Goal: Task Accomplishment & Management: Manage account settings

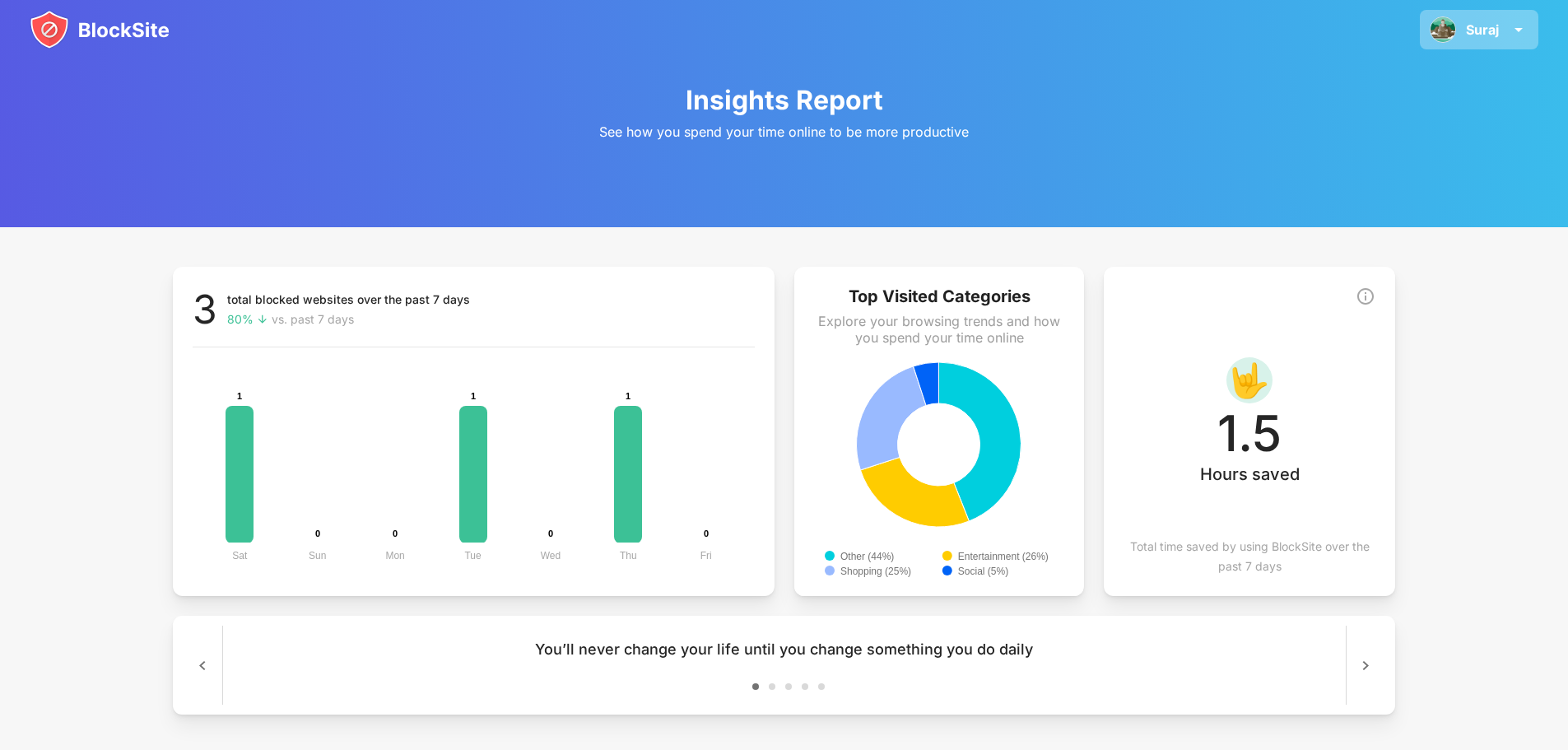
click at [1484, 26] on div "Suraj" at bounding box center [1482, 29] width 33 height 17
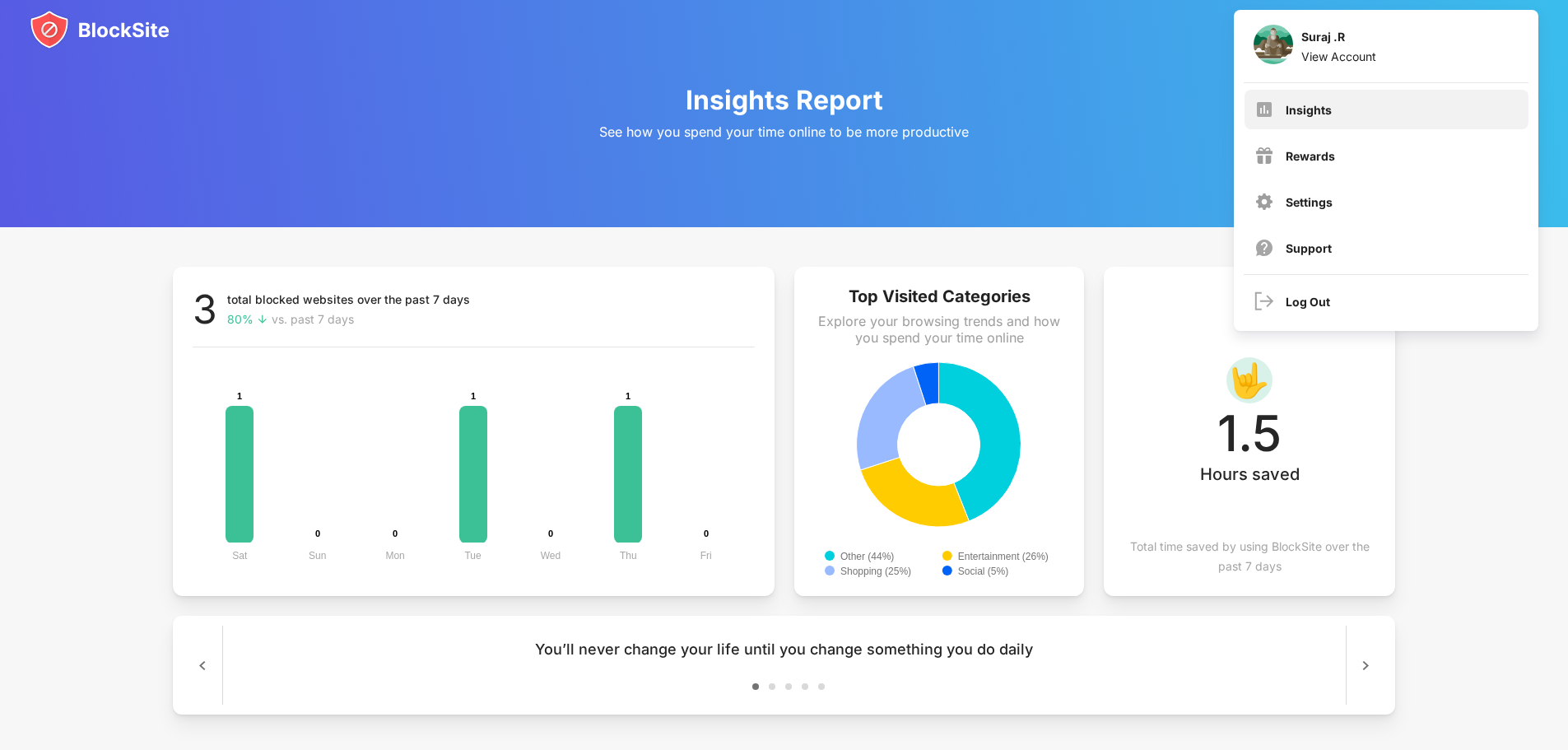
click at [1435, 104] on div "Insights" at bounding box center [1386, 109] width 284 height 40
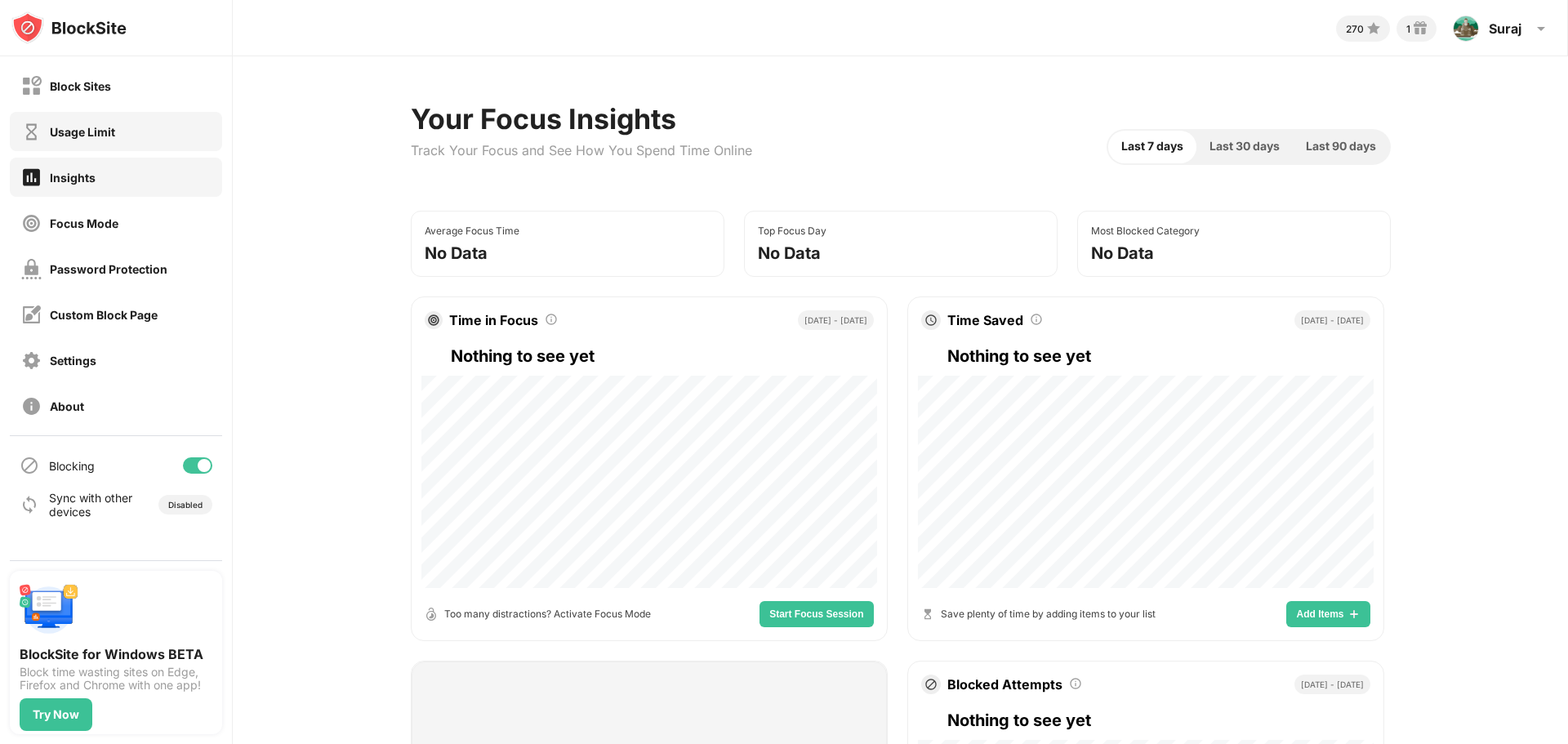
click at [153, 117] on div "Usage Limit" at bounding box center [115, 131] width 213 height 39
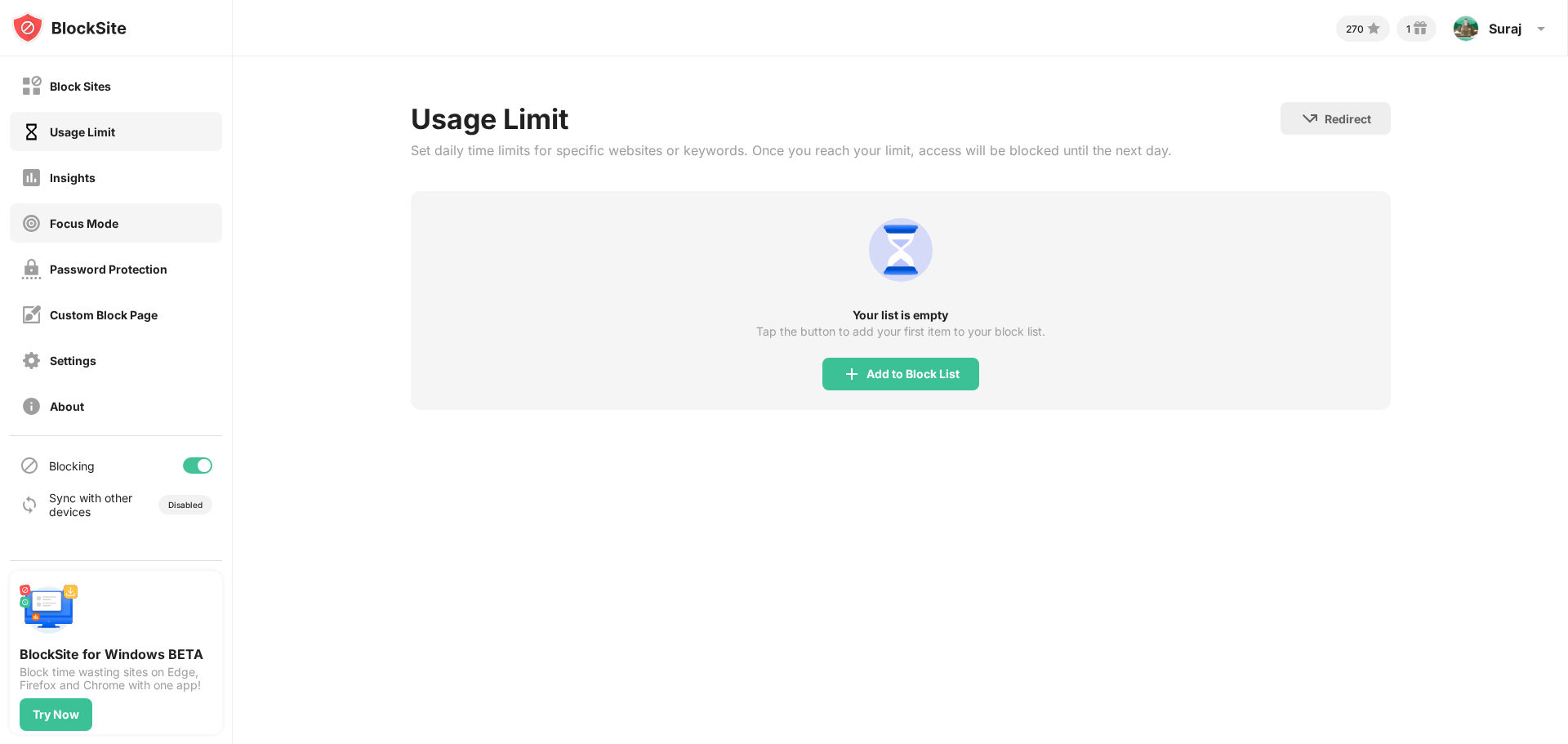
click at [139, 219] on div "Focus Mode" at bounding box center [115, 222] width 213 height 39
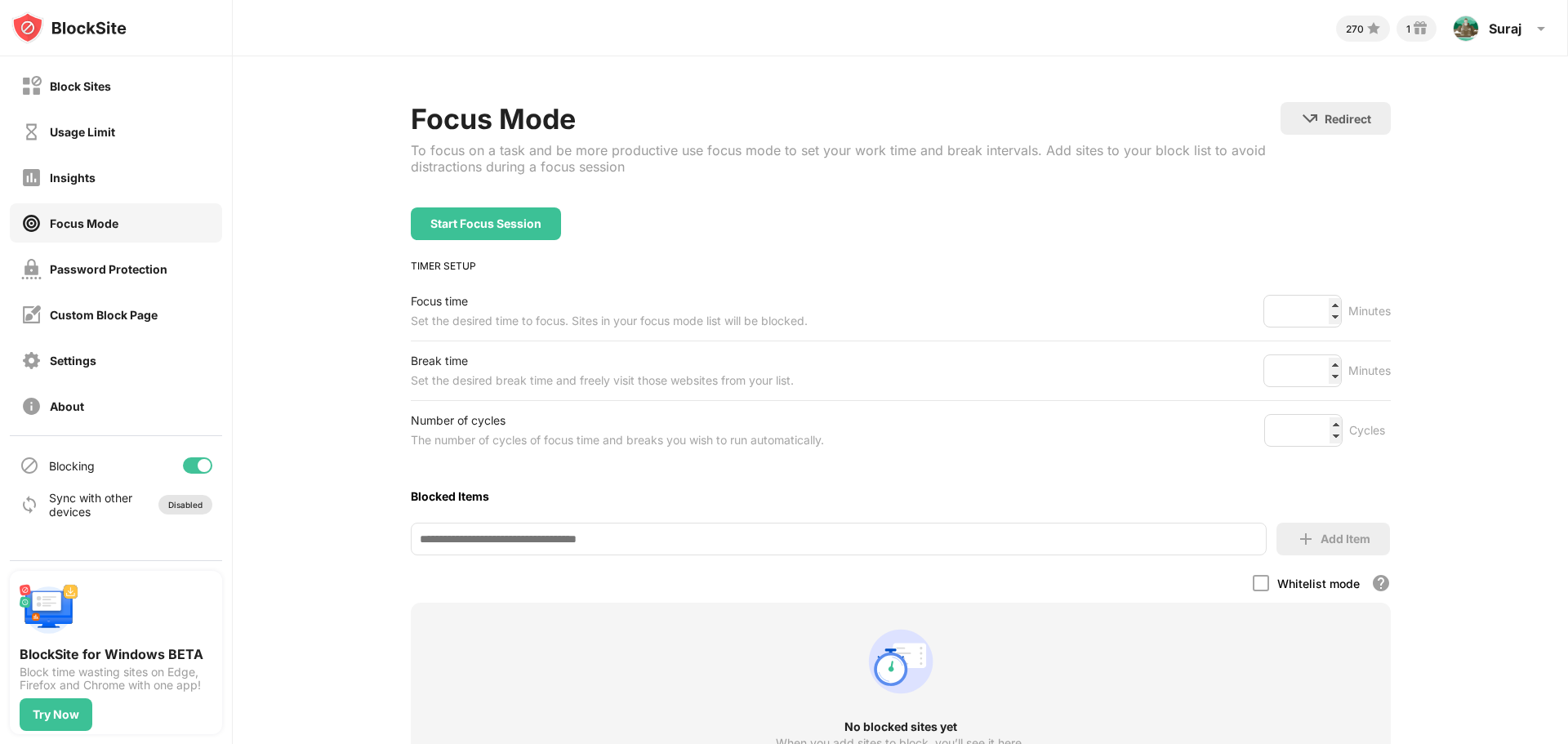
click at [202, 499] on div "Disabled" at bounding box center [185, 504] width 34 height 10
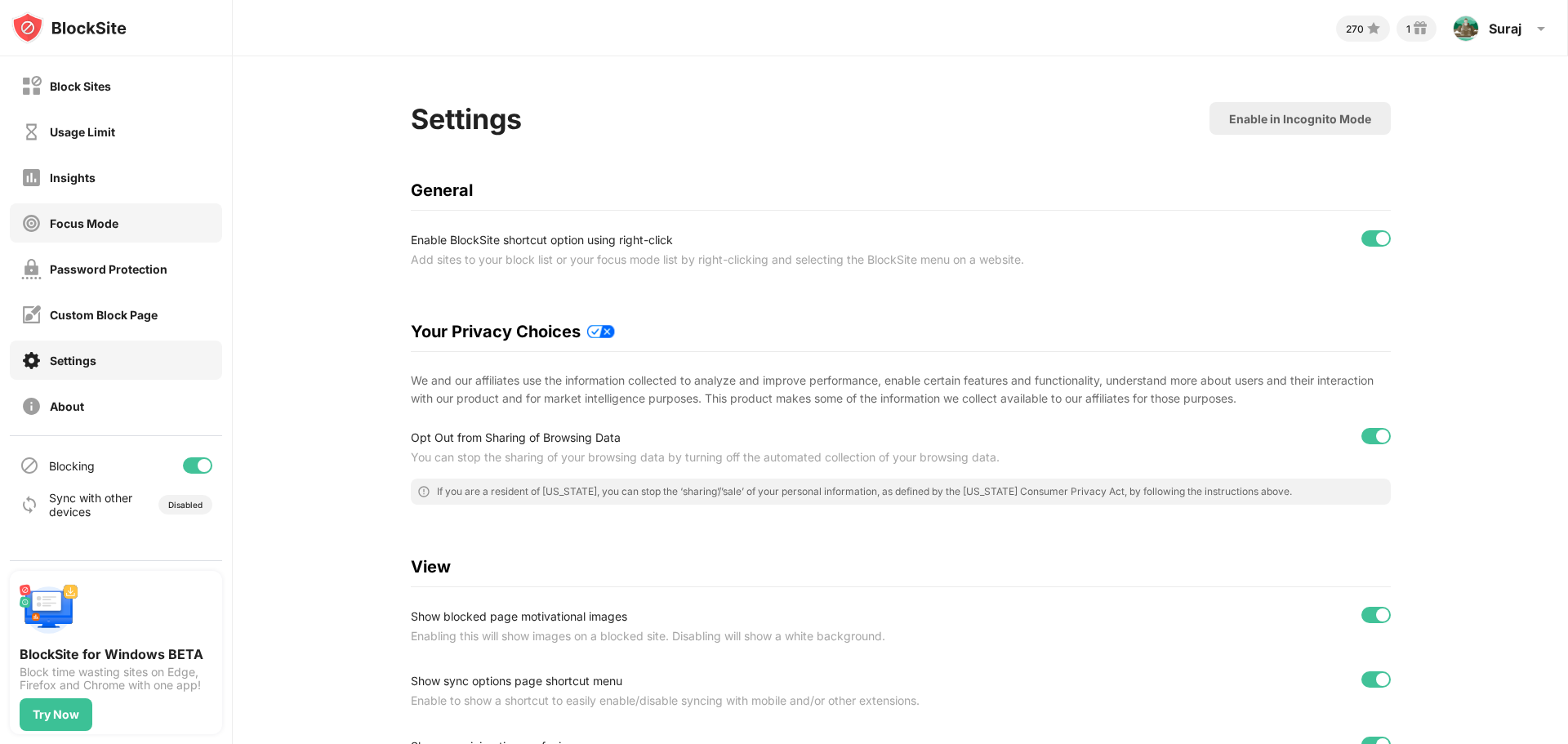
click at [149, 239] on div "Focus Mode" at bounding box center [115, 222] width 213 height 39
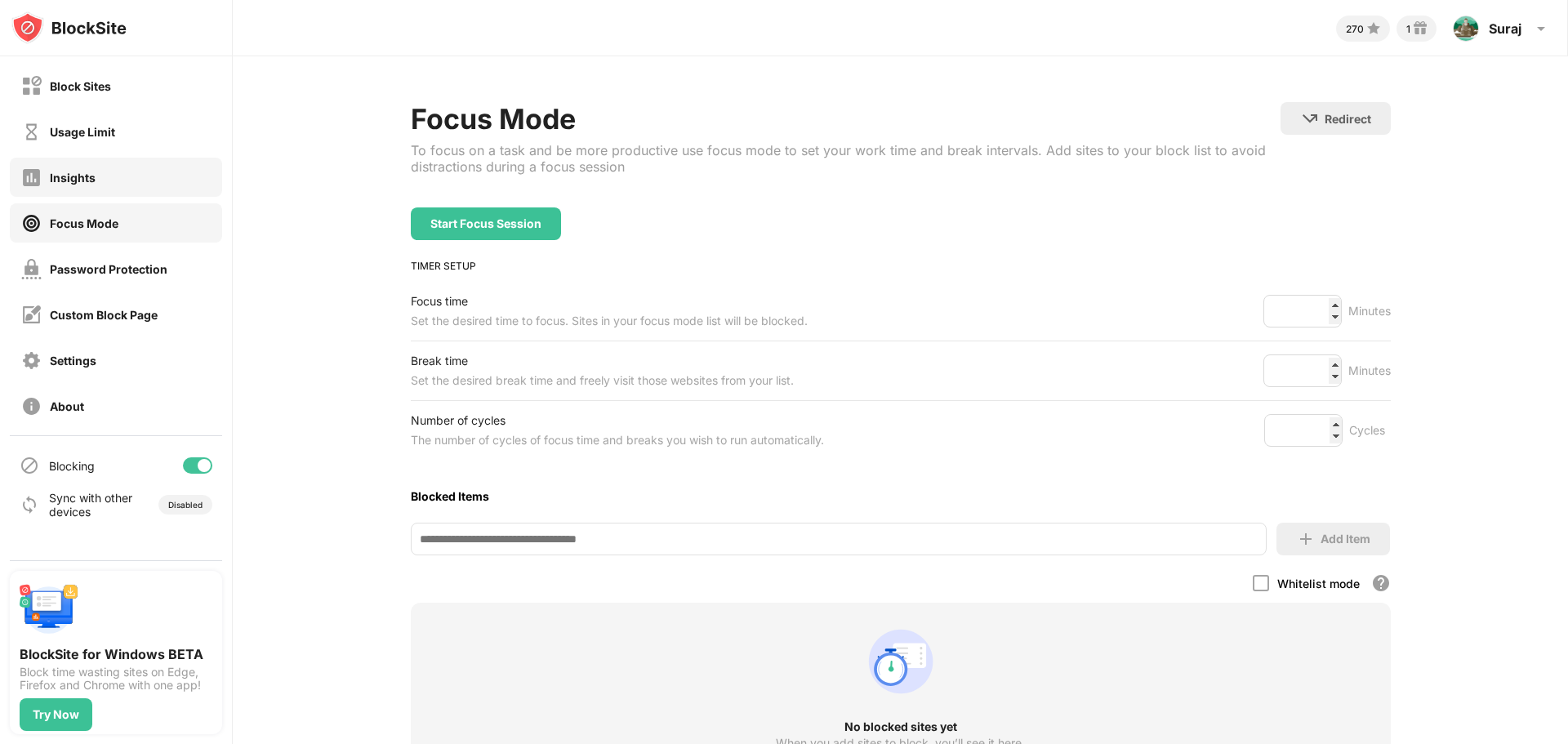
click at [117, 189] on div "Insights" at bounding box center [115, 177] width 213 height 39
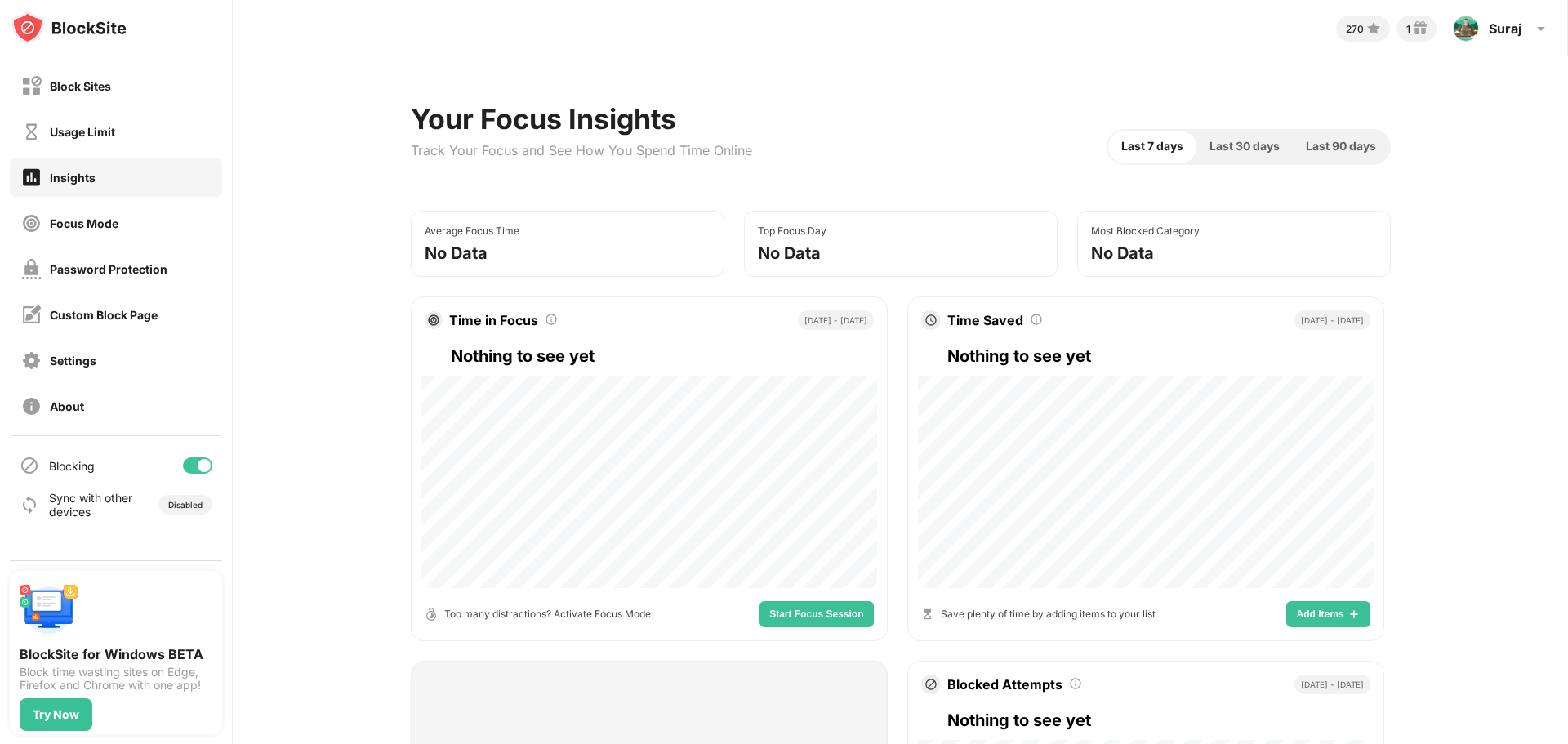
drag, startPoint x: 601, startPoint y: 235, endPoint x: 571, endPoint y: 238, distance: 30.1
click at [598, 235] on div "Average Focus Time No Data" at bounding box center [568, 244] width 314 height 66
click at [918, 266] on div "Top Focus Day No Data" at bounding box center [901, 244] width 314 height 66
click at [1146, 240] on div "Most Blocked Category No Data" at bounding box center [1234, 244] width 314 height 66
click at [619, 611] on div "Too many distractions? Activate Focus Mode" at bounding box center [547, 614] width 206 height 16
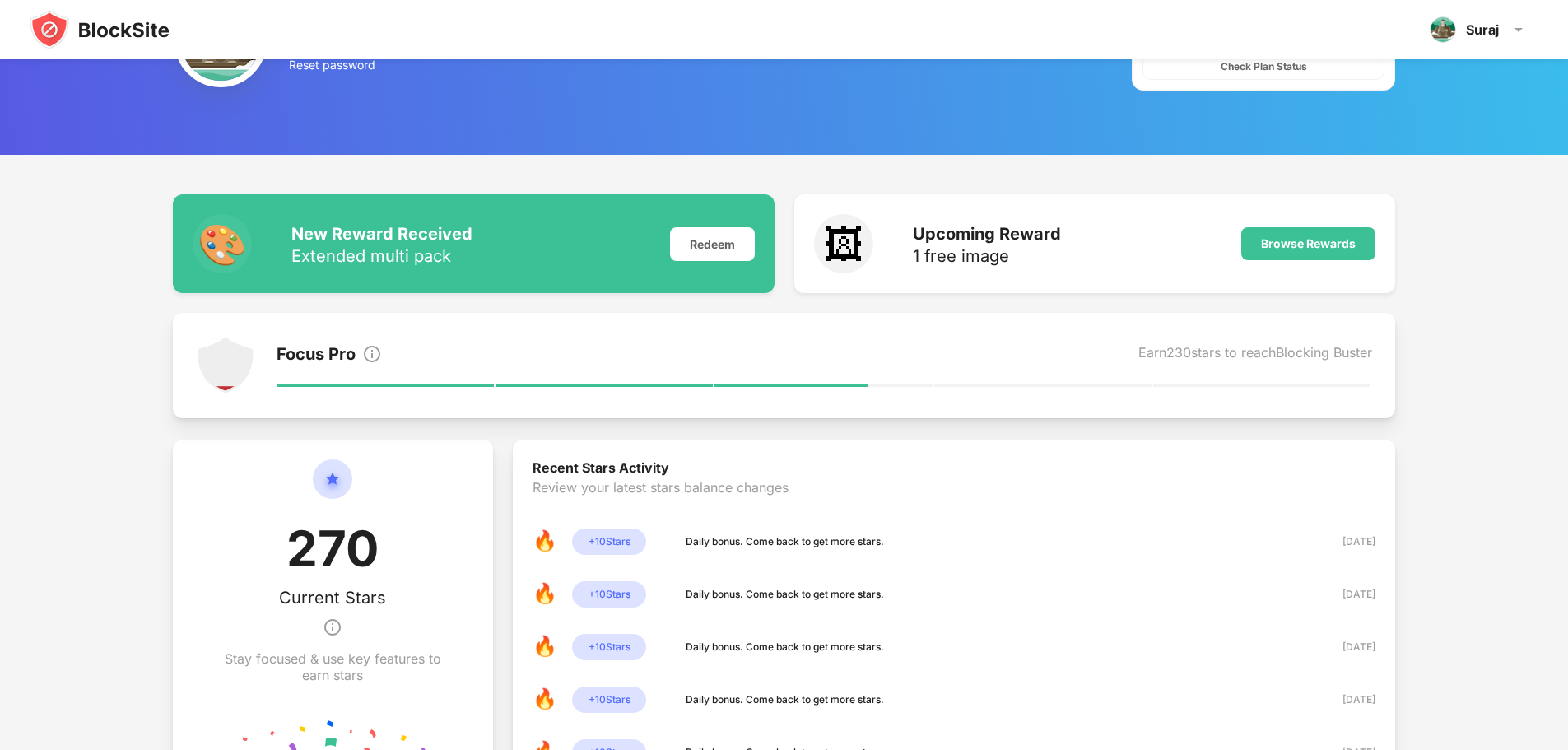
scroll to position [13, 0]
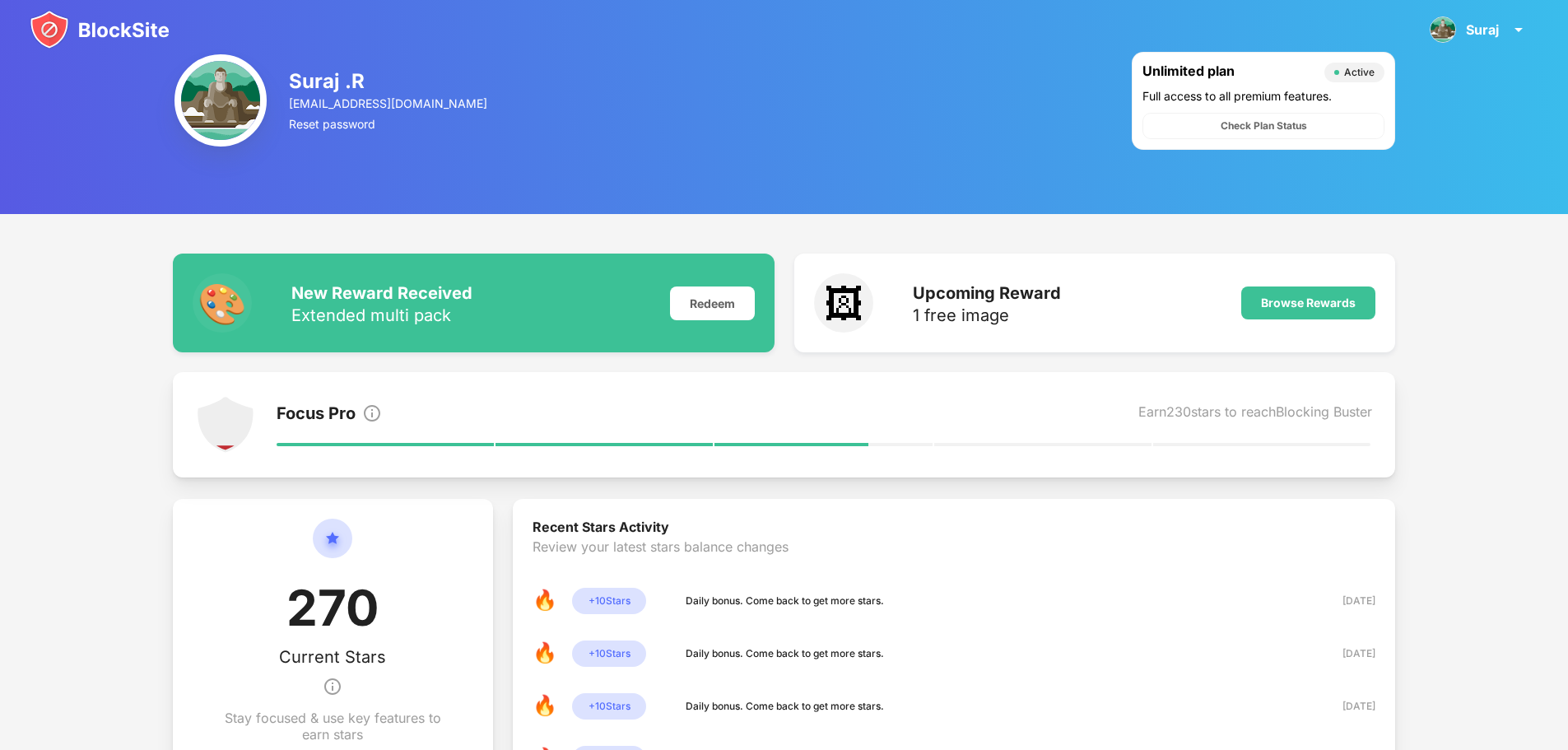
click at [1320, 415] on div "Earn 230 stars to reach Blocking Buster" at bounding box center [1254, 415] width 234 height 23
click at [1297, 309] on div "Browse Rewards" at bounding box center [1308, 302] width 134 height 33
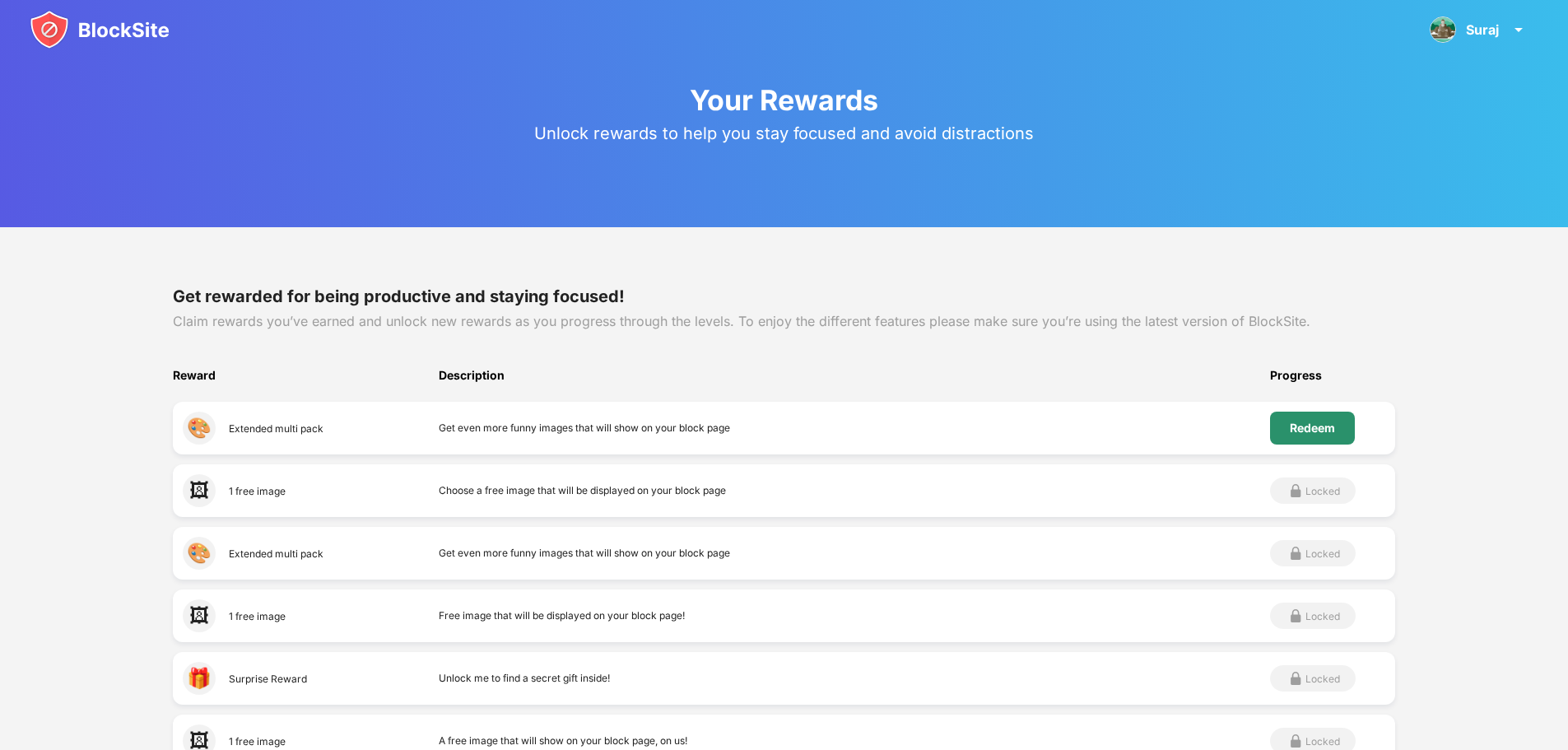
click at [1319, 420] on div "Redeem" at bounding box center [1312, 427] width 85 height 33
